Goal: Task Accomplishment & Management: Manage account settings

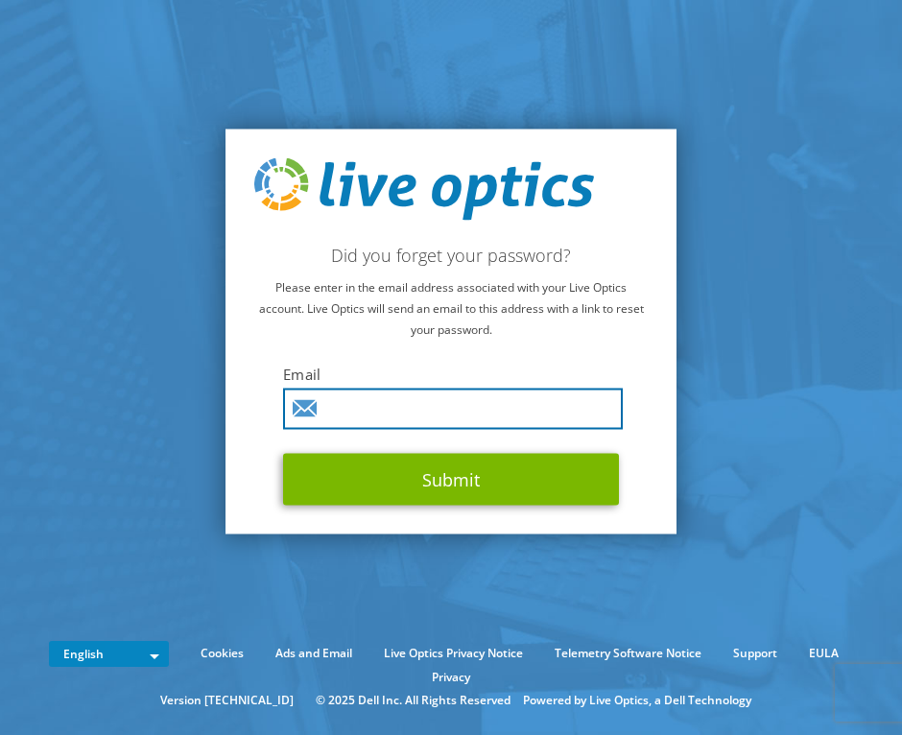
click at [365, 404] on input "text" at bounding box center [453, 408] width 340 height 41
type input "gina@s4jmfg.com"
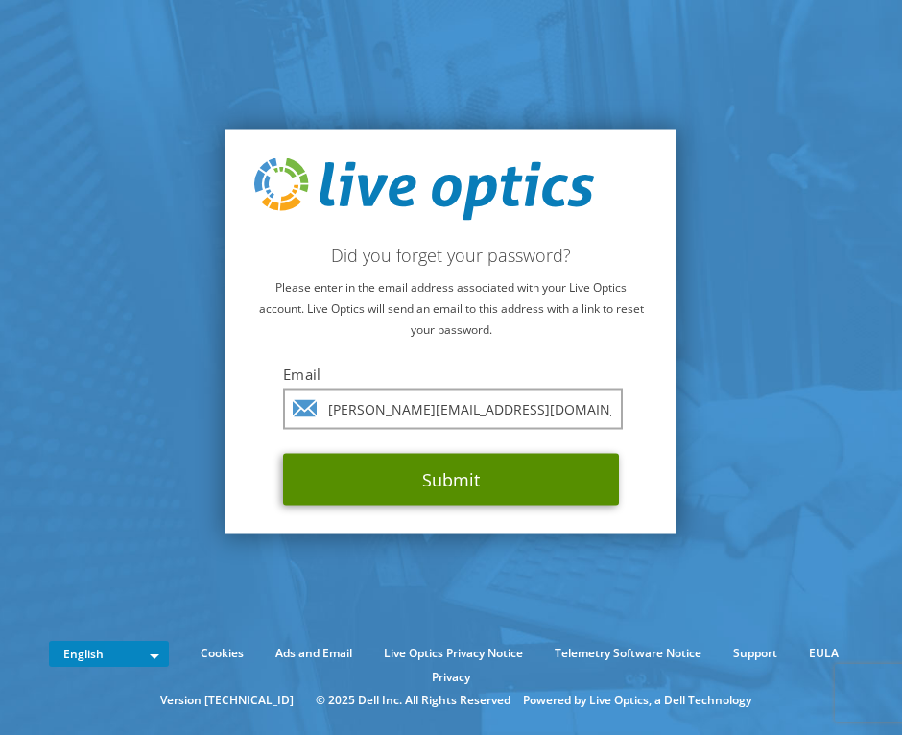
click at [401, 465] on button "Submit" at bounding box center [451, 480] width 336 height 52
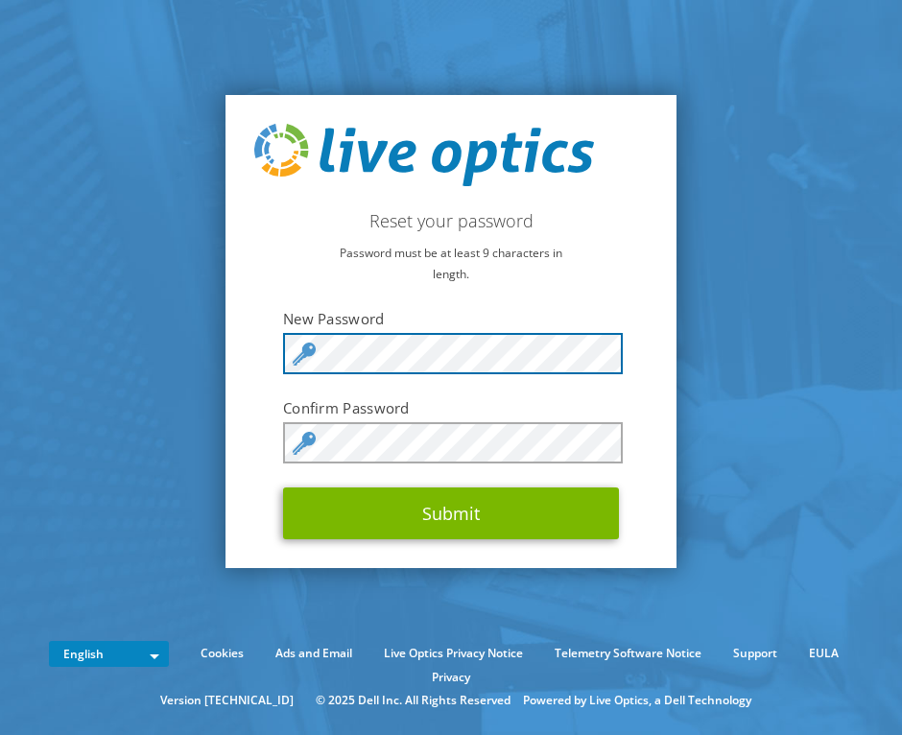
click at [267, 343] on div "Reset your password Password must be at least 9 characters in length. New Passw…" at bounding box center [450, 332] width 451 height 474
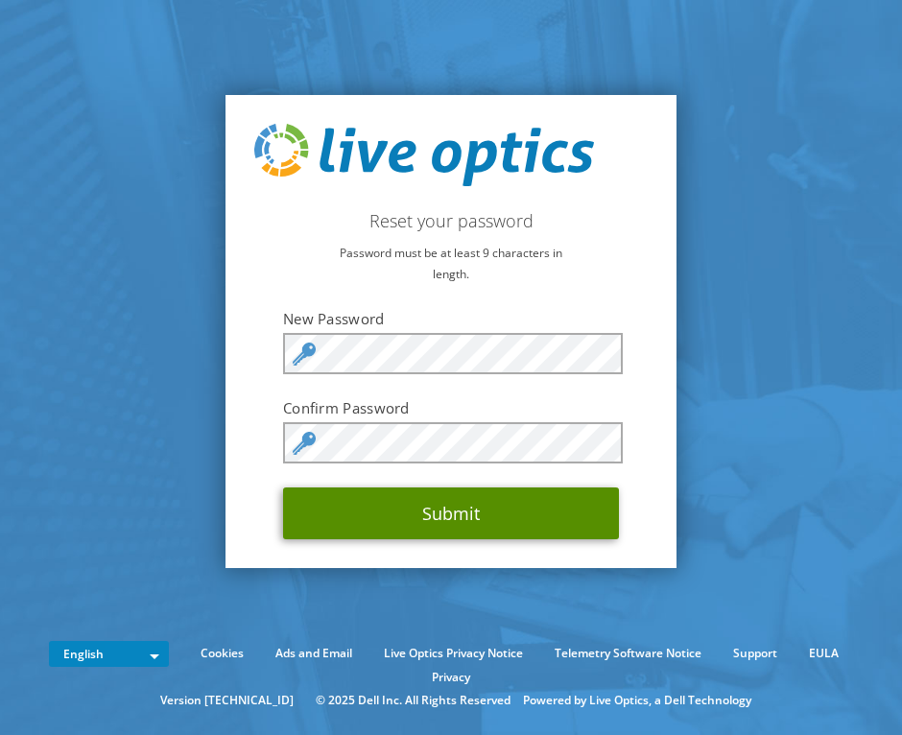
click at [375, 496] on button "Submit" at bounding box center [451, 513] width 336 height 52
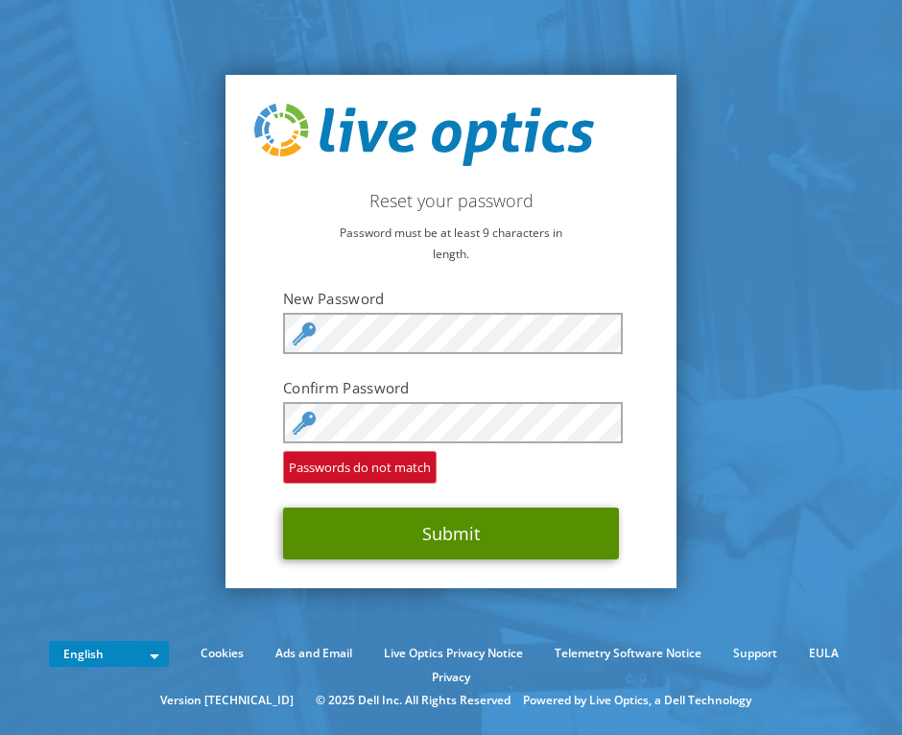
click at [413, 527] on button "Submit" at bounding box center [451, 533] width 336 height 52
